Goal: Find specific page/section: Find specific page/section

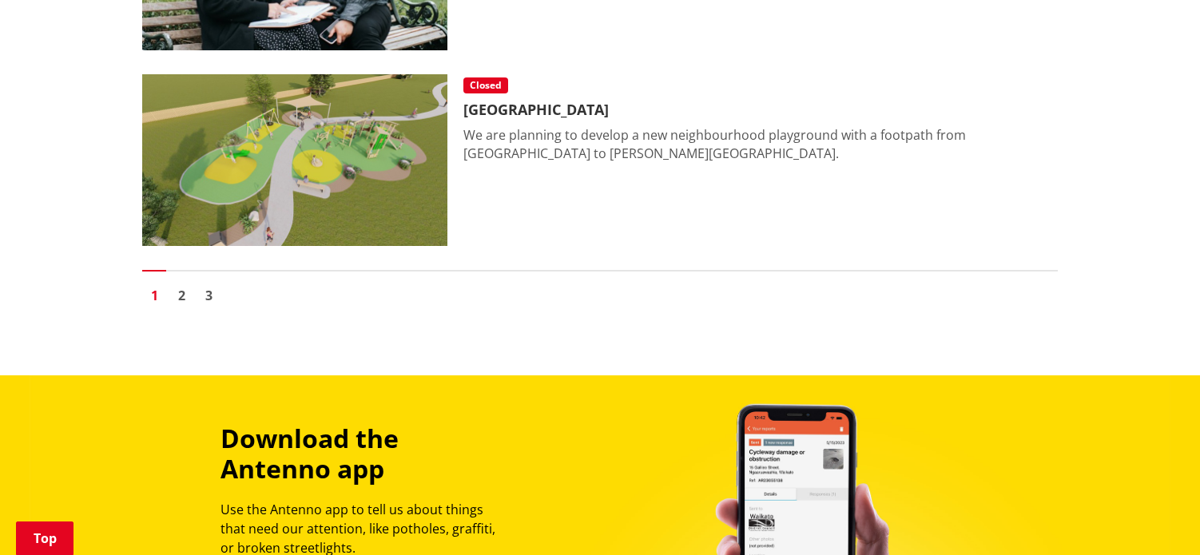
scroll to position [3755, 0]
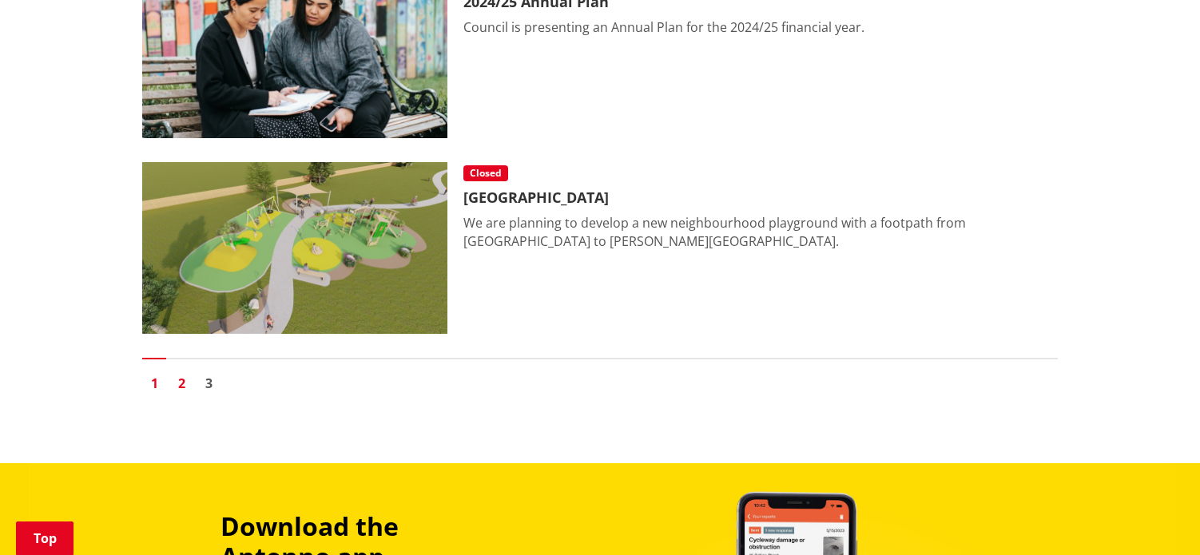
click at [181, 381] on link "2" at bounding box center [181, 384] width 24 height 24
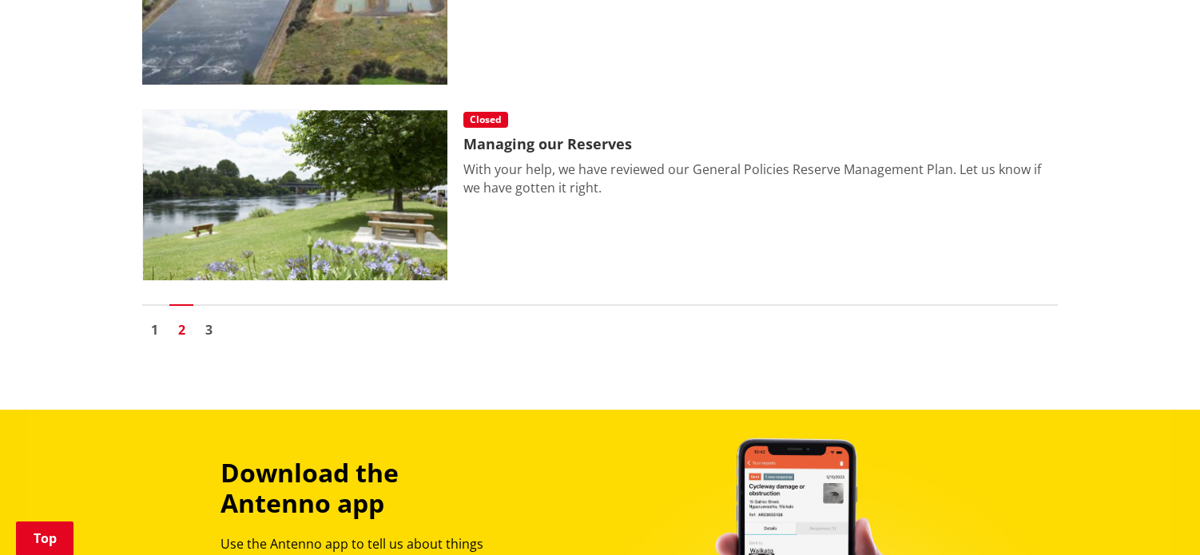
scroll to position [3915, 0]
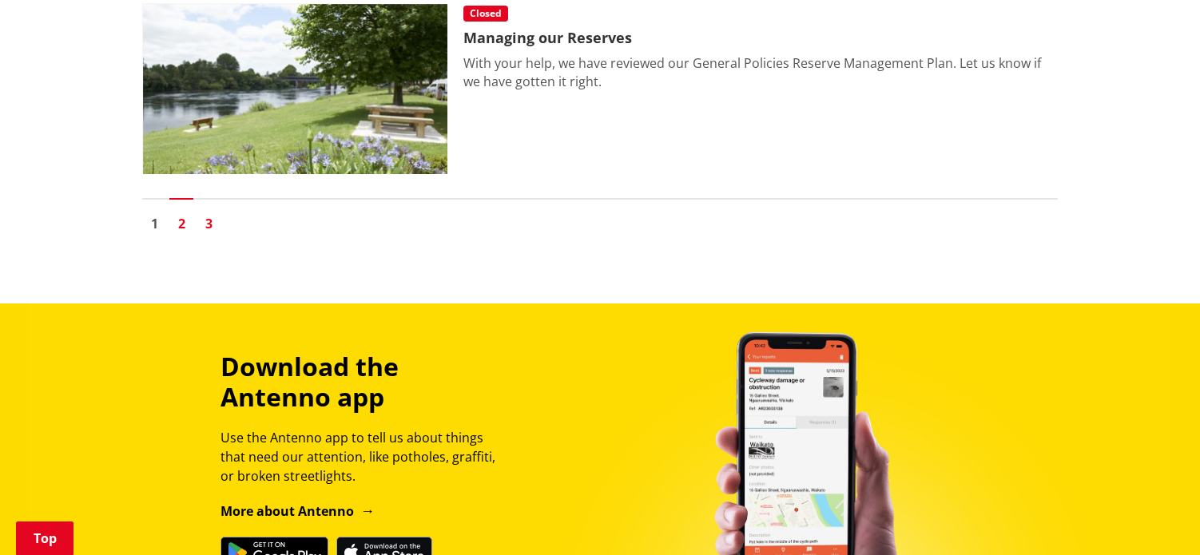
click at [207, 225] on link "3" at bounding box center [209, 224] width 24 height 24
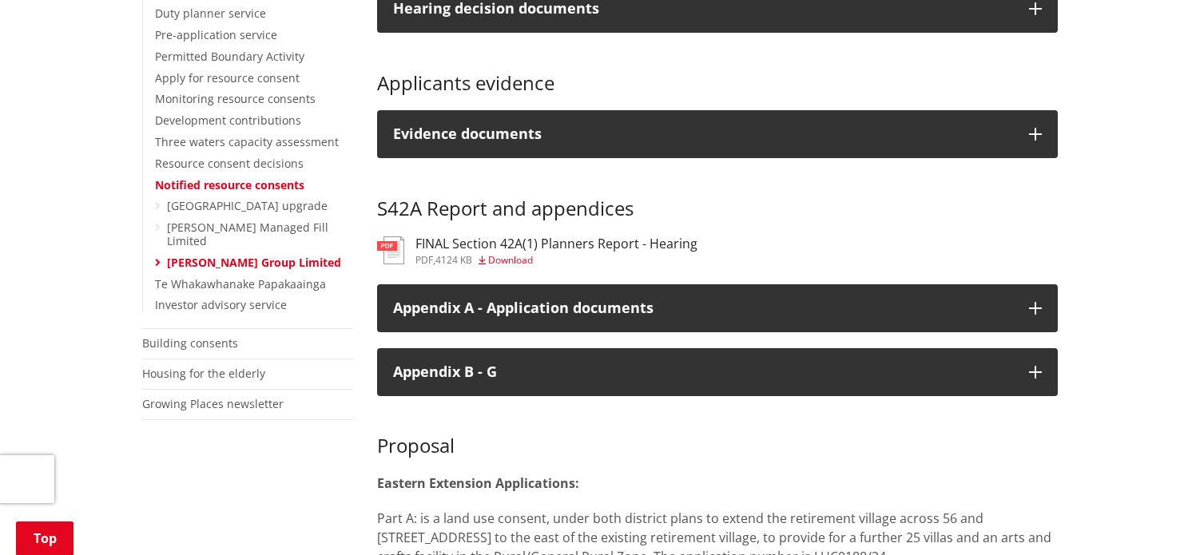
scroll to position [479, 0]
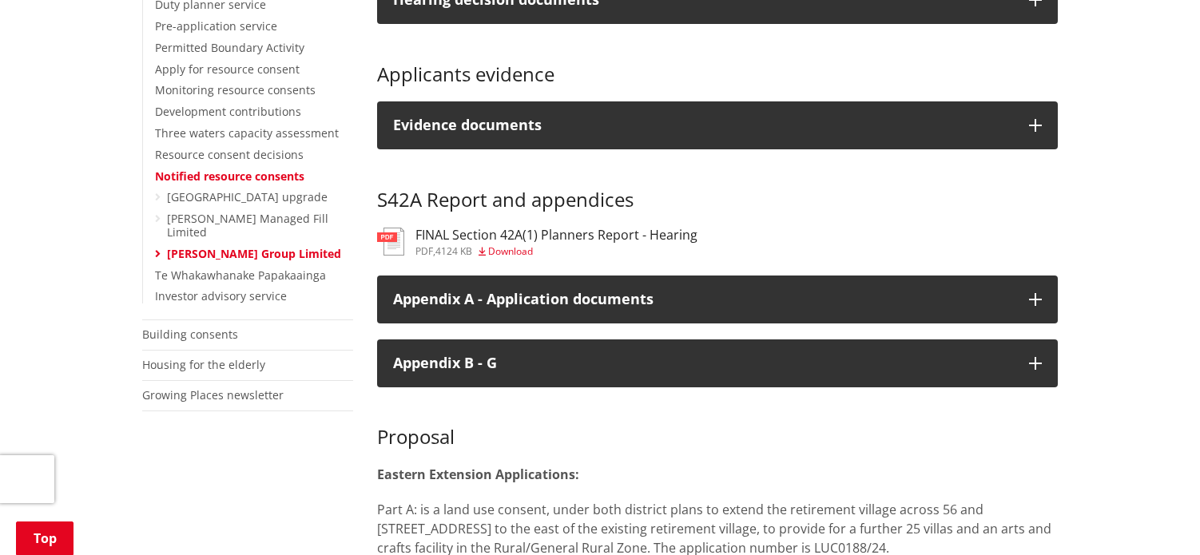
click at [572, 243] on h3 "FINAL Section 42A(1) Planners Report - Hearing" at bounding box center [556, 235] width 282 height 15
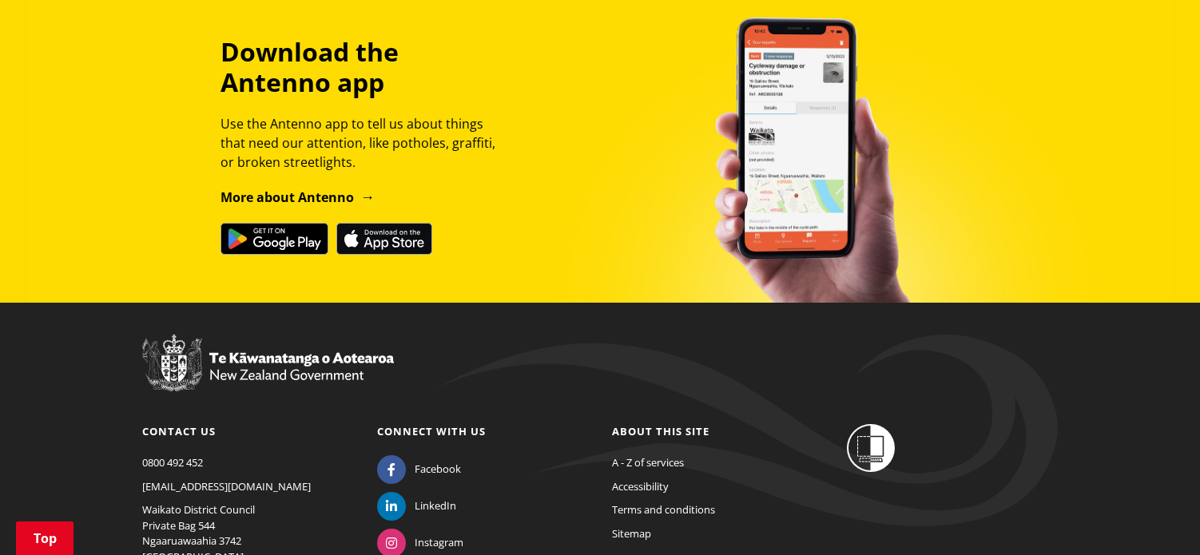
scroll to position [1678, 0]
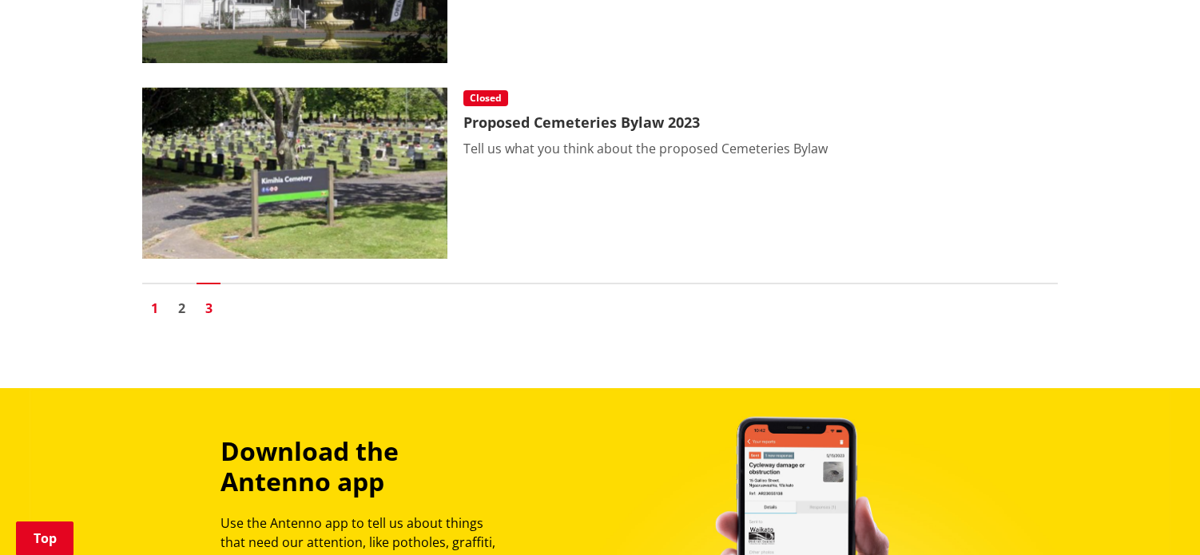
click at [157, 301] on link "1" at bounding box center [154, 308] width 24 height 24
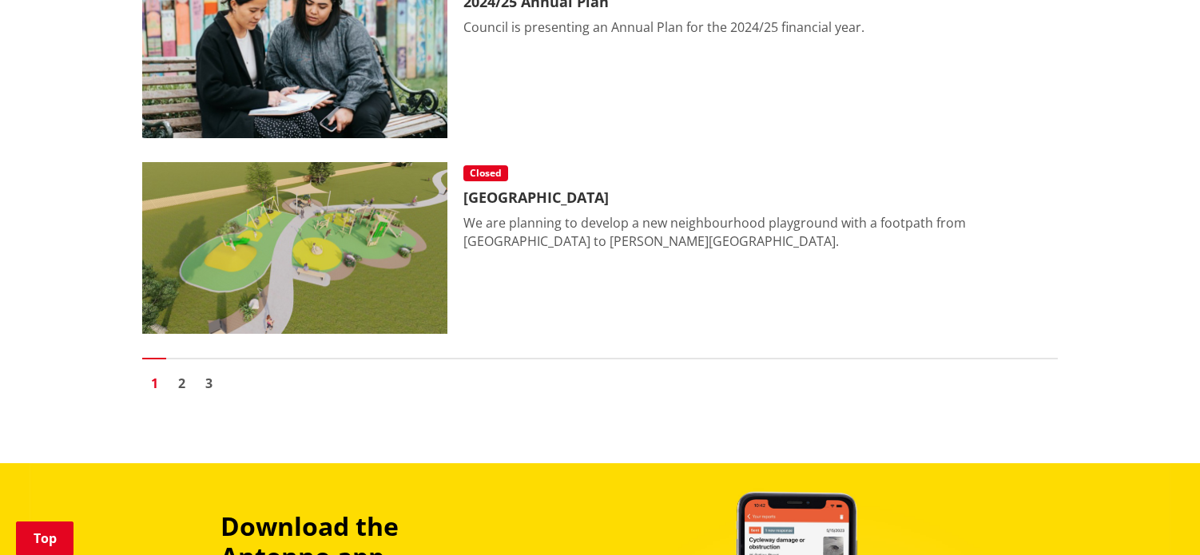
scroll to position [3595, 0]
